Goal: Check status

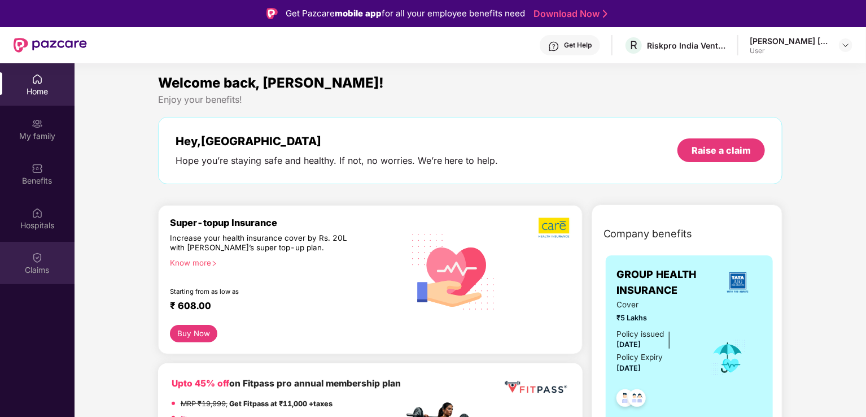
click at [45, 265] on div "Claims" at bounding box center [37, 269] width 74 height 11
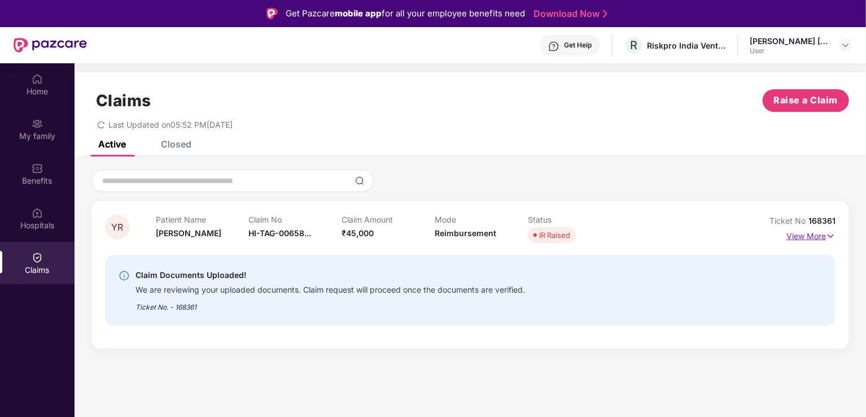
click at [827, 230] on img at bounding box center [831, 236] width 10 height 12
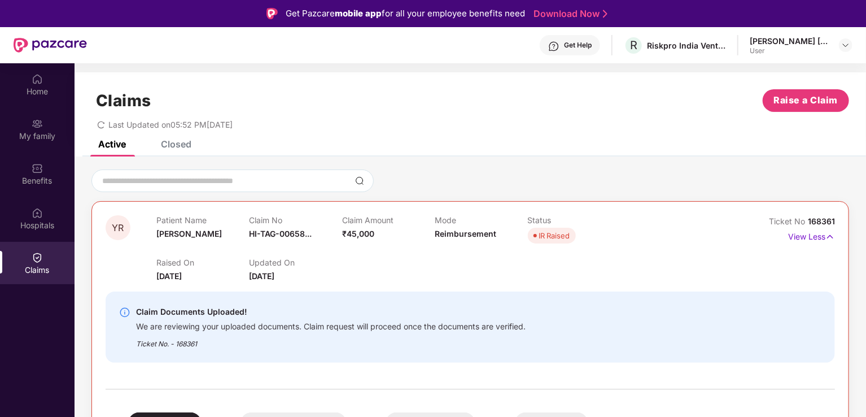
click at [552, 332] on div "Claim Documents Uploaded! We are reviewing your uploaded documents. Claim reque…" at bounding box center [411, 327] width 585 height 44
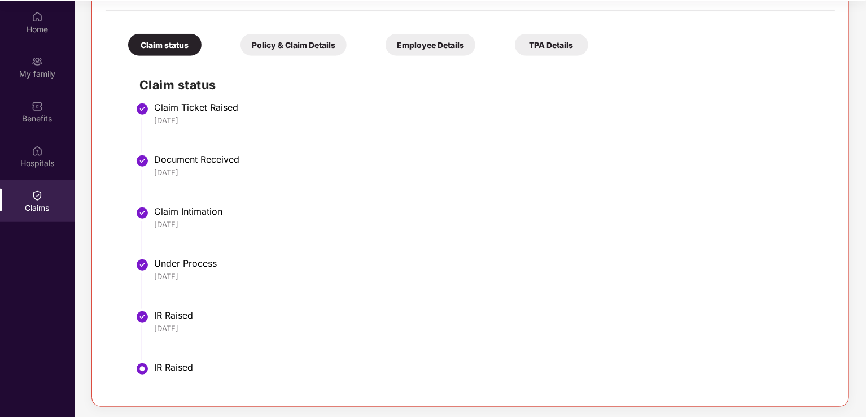
scroll to position [63, 0]
